Goal: Navigation & Orientation: Find specific page/section

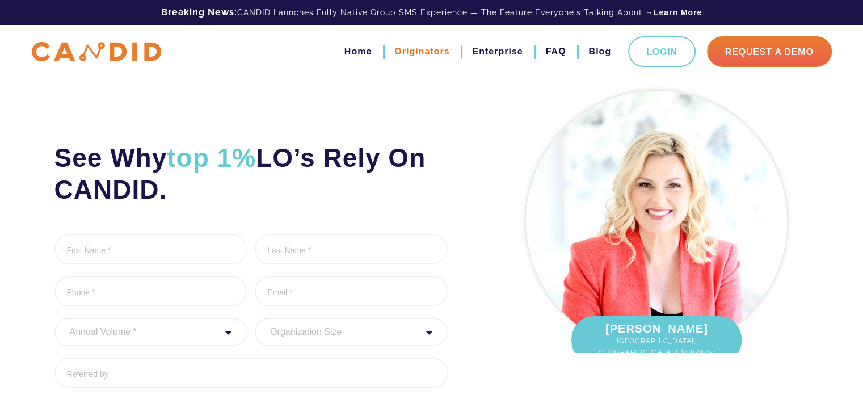
click at [415, 52] on link "Originators" at bounding box center [421, 51] width 55 height 19
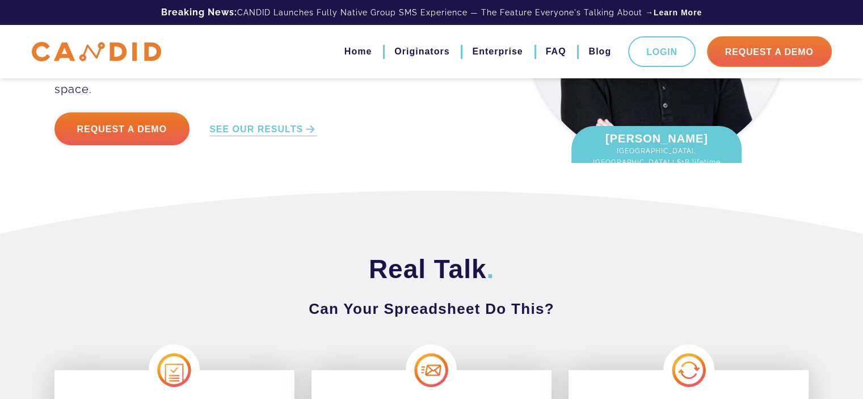
scroll to position [170, 0]
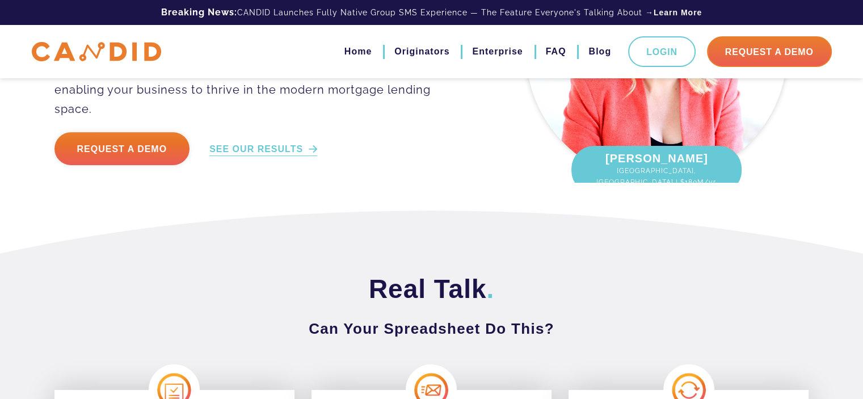
click at [260, 143] on link "SEE OUR RESULTS" at bounding box center [263, 149] width 108 height 13
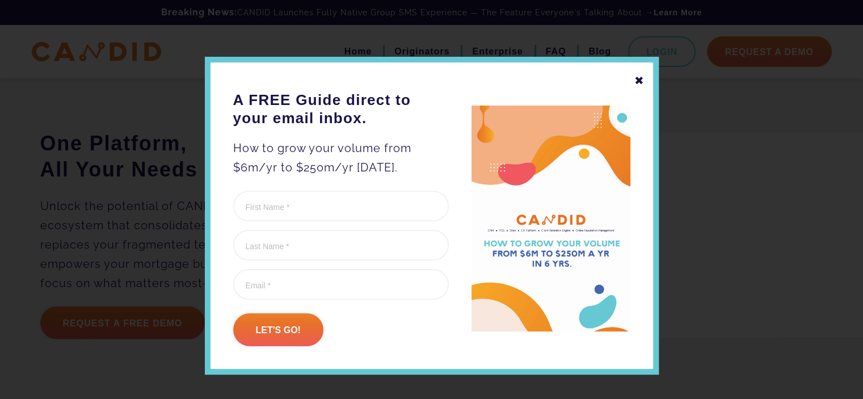
scroll to position [2940, 0]
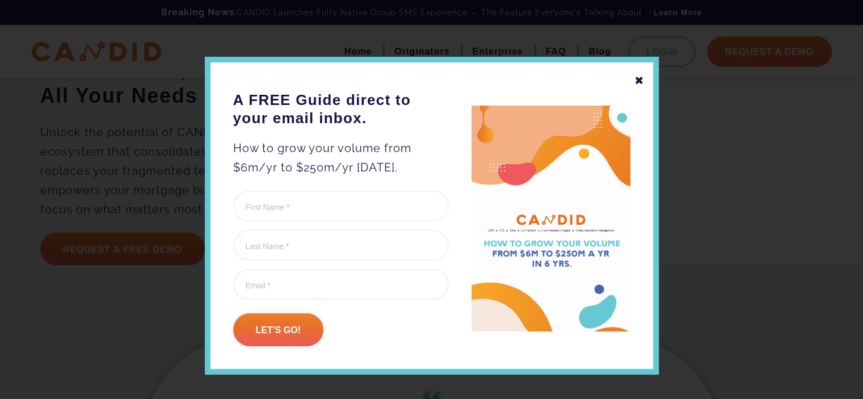
click at [634, 79] on div "✖" at bounding box center [639, 80] width 10 height 19
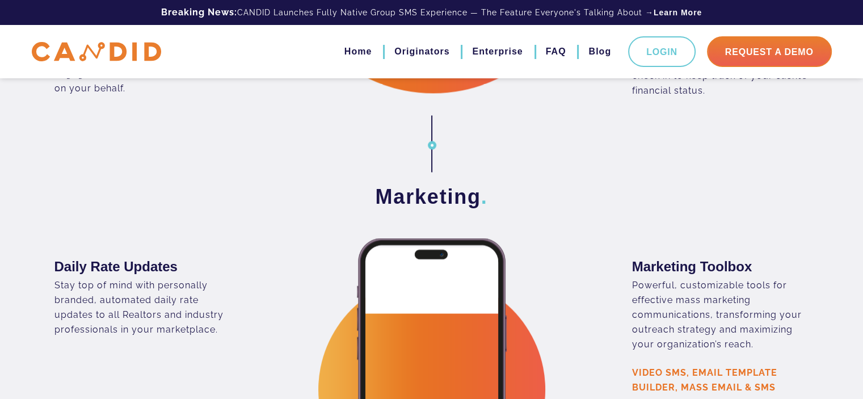
scroll to position [1862, 0]
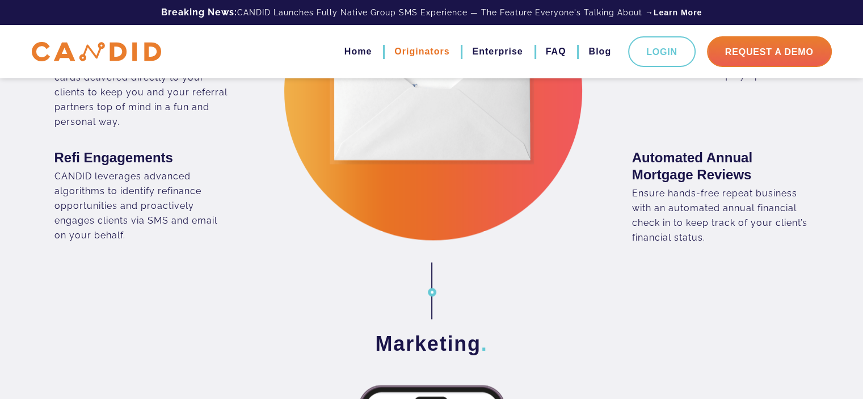
click at [427, 50] on link "Originators" at bounding box center [421, 51] width 55 height 19
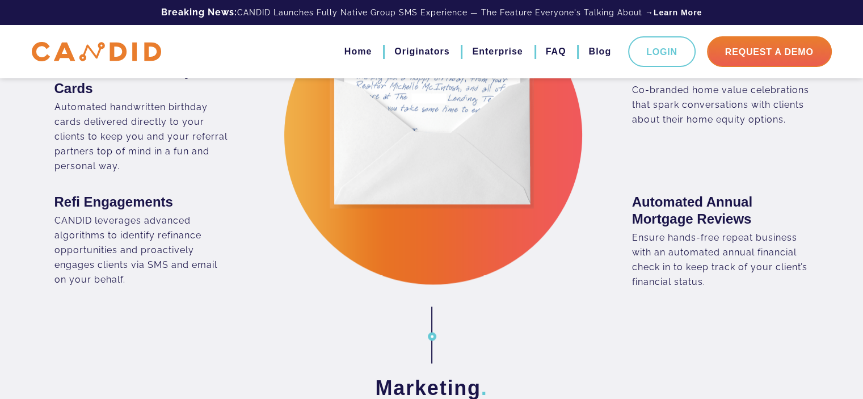
scroll to position [1815, 0]
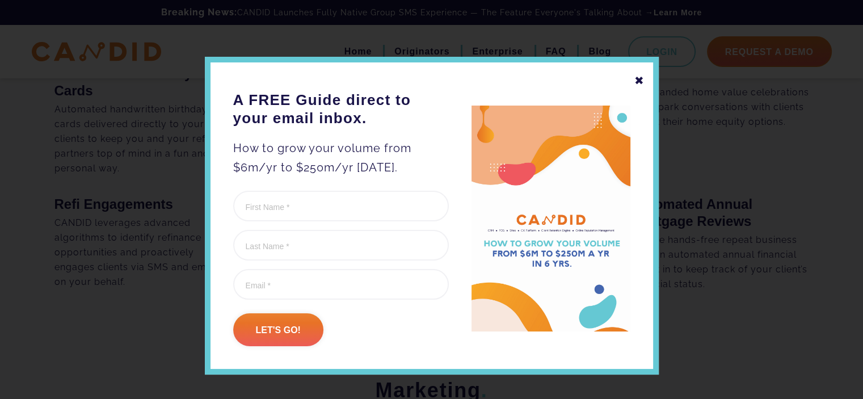
click at [635, 83] on div "✖" at bounding box center [639, 80] width 10 height 19
